Goal: Transaction & Acquisition: Purchase product/service

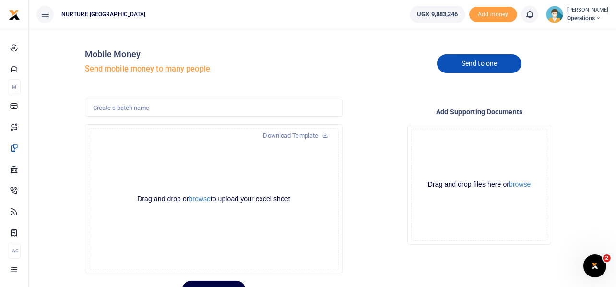
click at [478, 63] on link "Send to one" at bounding box center [479, 63] width 84 height 19
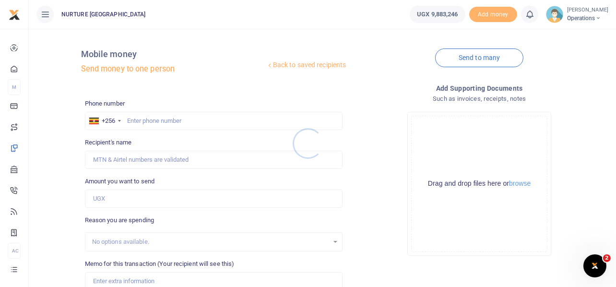
click at [190, 120] on div at bounding box center [308, 143] width 616 height 287
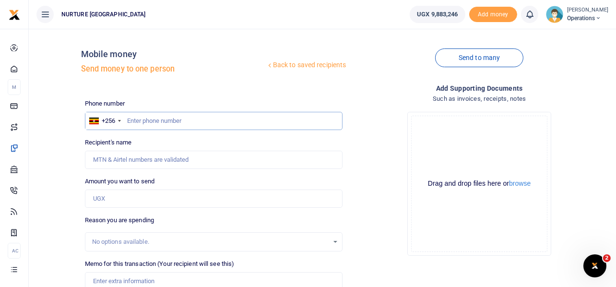
click at [198, 116] on input "text" at bounding box center [214, 121] width 258 height 18
type input "709615554"
click at [59, 119] on div "Back to saved recipients Mobile money Send money to one person Send to many Pho…" at bounding box center [323, 214] width 580 height 356
click at [173, 114] on input "709615554" at bounding box center [214, 121] width 258 height 18
paste input "709615554"
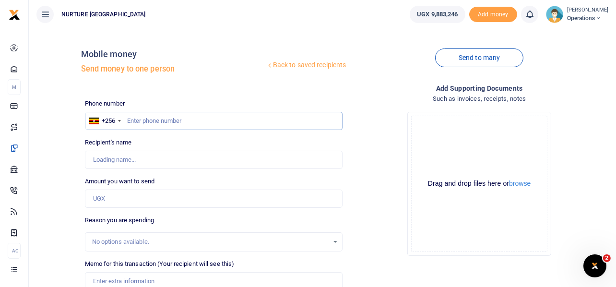
type input "709615554"
click at [147, 117] on input "text" at bounding box center [214, 121] width 258 height 18
paste input "709615554"
type input "709615554"
